Goal: Task Accomplishment & Management: Manage account settings

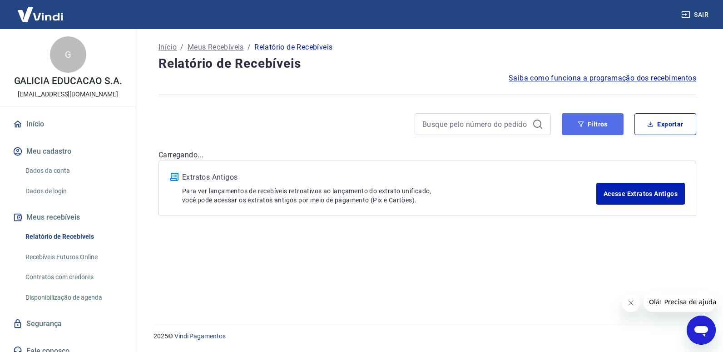
click at [597, 114] on button "Filtros" at bounding box center [593, 124] width 62 height 22
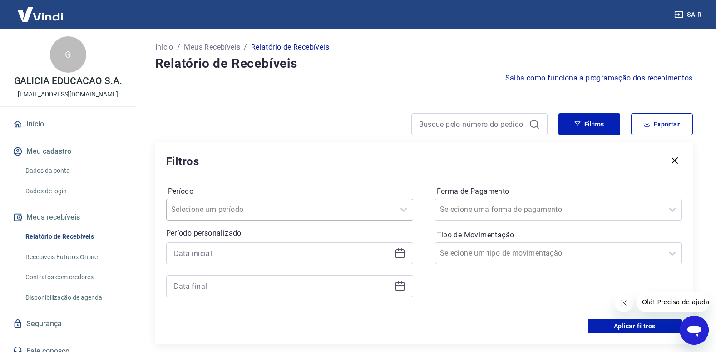
click at [296, 214] on div "Selecione um período" at bounding box center [289, 209] width 247 height 22
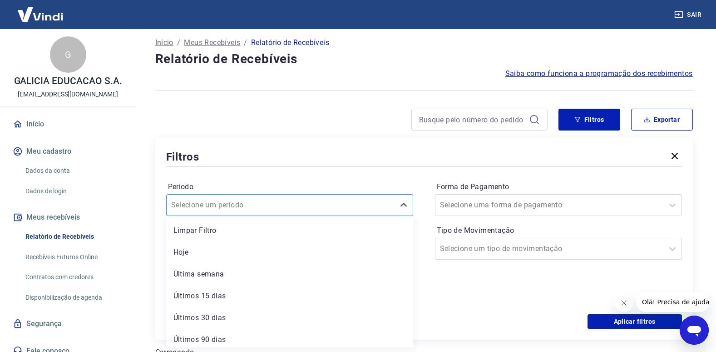
scroll to position [5, 0]
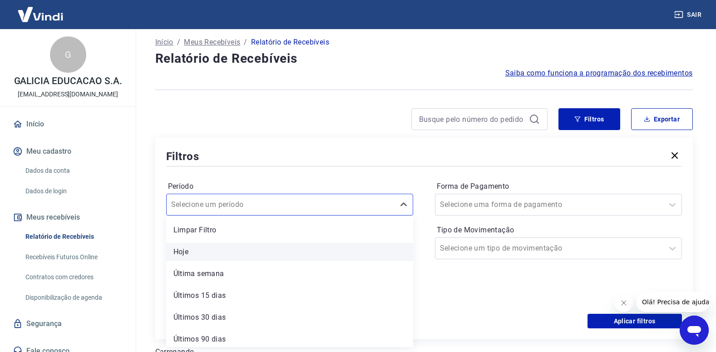
click at [241, 249] on div "Hoje" at bounding box center [289, 252] width 247 height 18
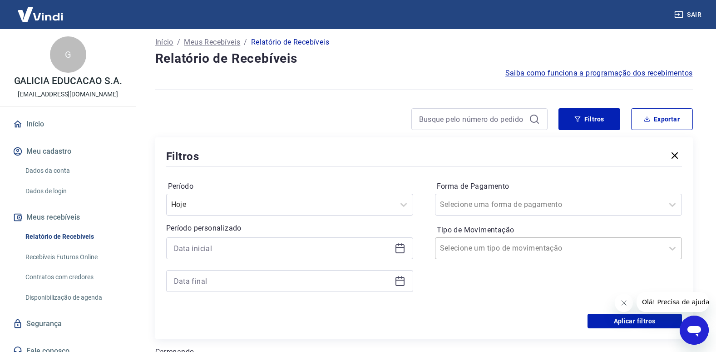
click at [562, 253] on div at bounding box center [549, 248] width 219 height 13
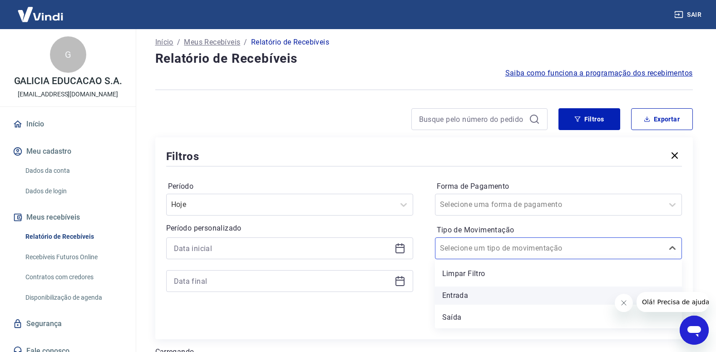
click at [525, 288] on div "Entrada" at bounding box center [558, 295] width 247 height 18
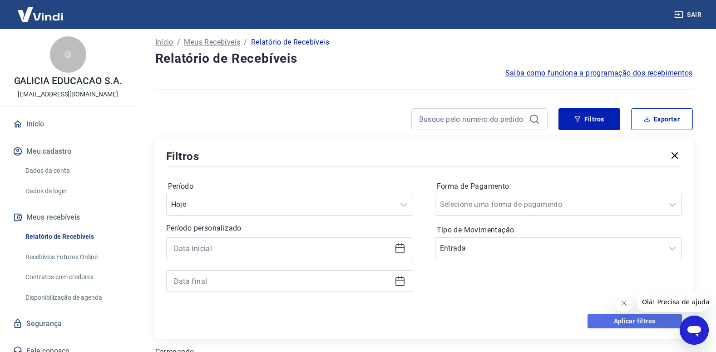
click at [631, 317] on button "Aplicar filtros" at bounding box center [635, 320] width 94 height 15
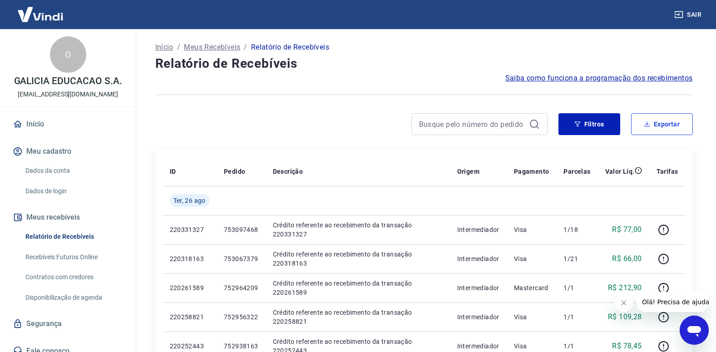
click at [668, 129] on button "Exportar" at bounding box center [662, 124] width 62 height 22
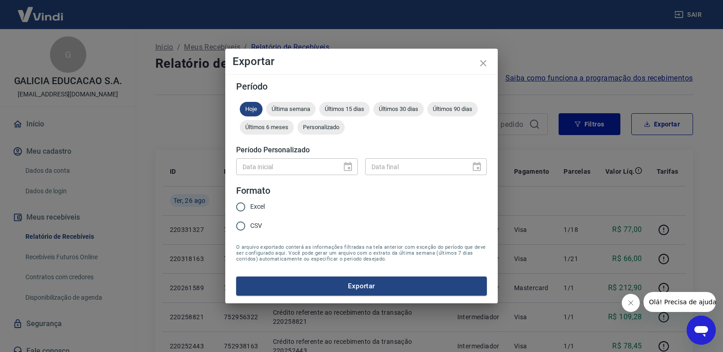
click at [260, 204] on span "Excel" at bounding box center [257, 207] width 15 height 10
click at [250, 204] on input "Excel" at bounding box center [240, 206] width 19 height 19
radio input "true"
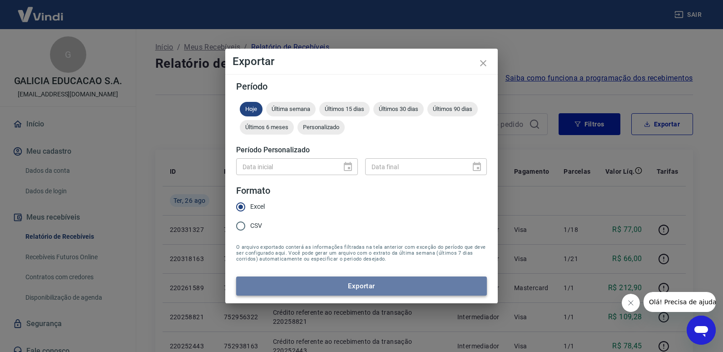
click at [325, 288] on button "Exportar" at bounding box center [361, 285] width 251 height 19
